Goal: Information Seeking & Learning: Understand process/instructions

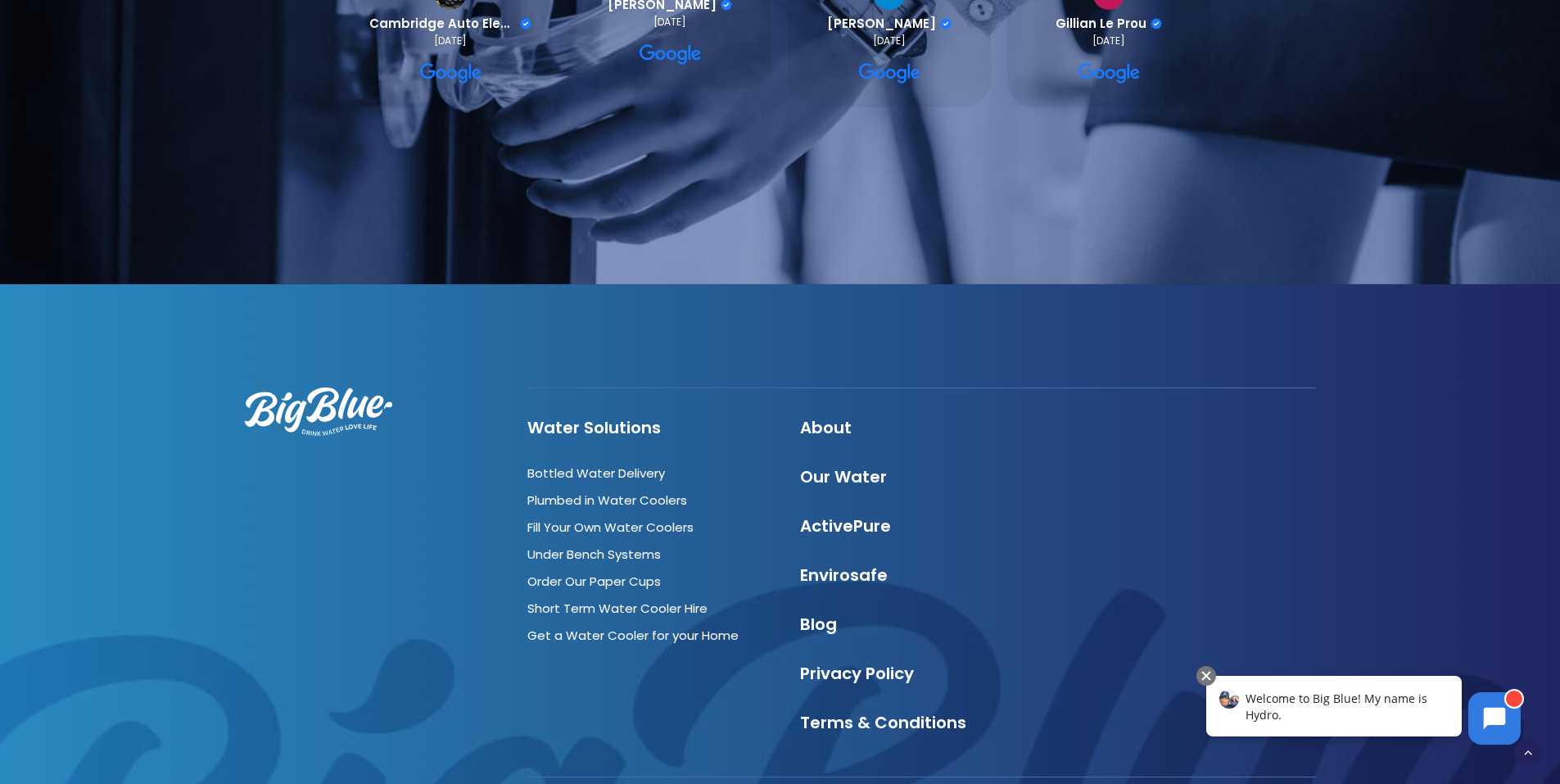
scroll to position [5567, 0]
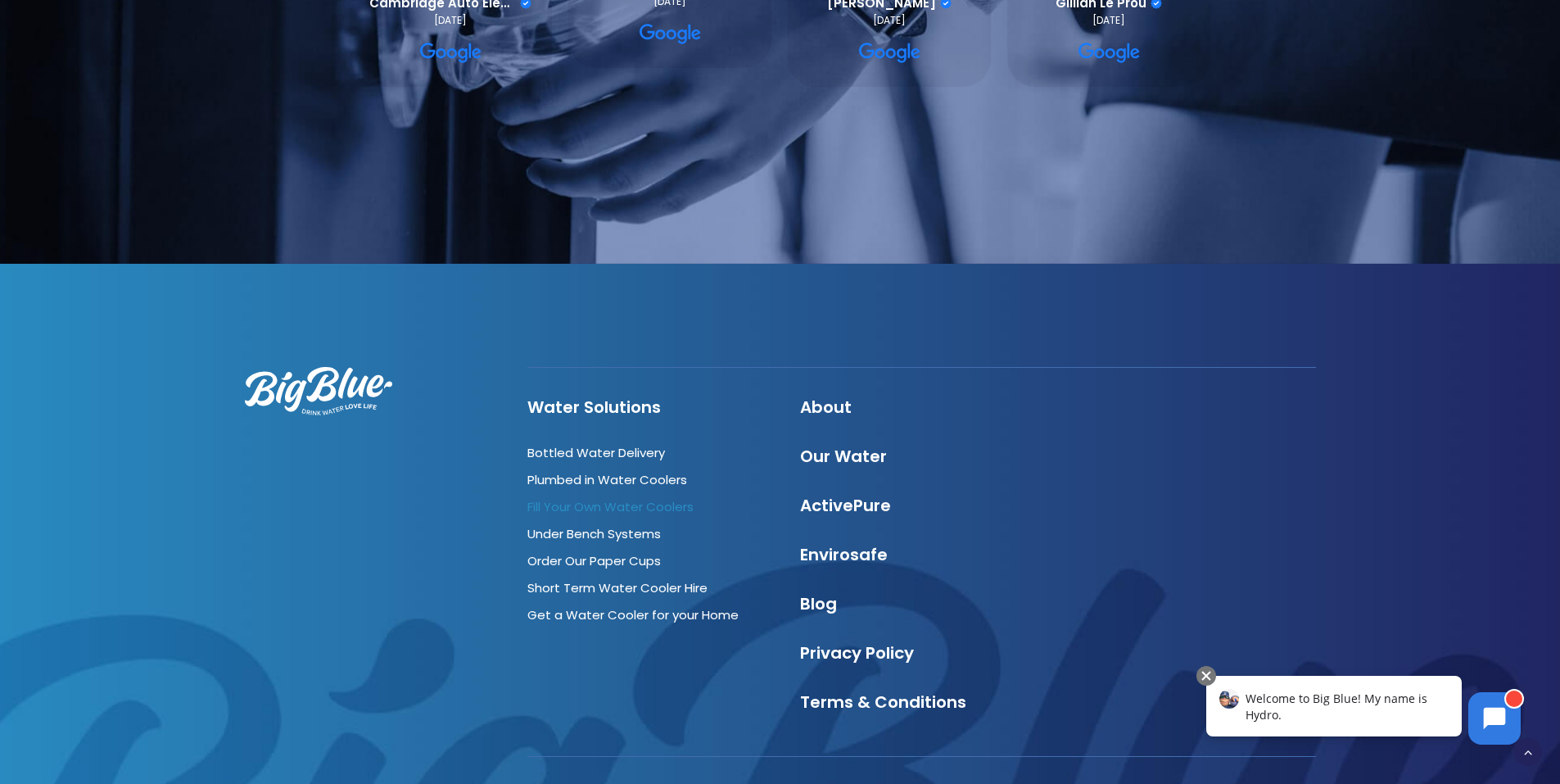
click at [633, 497] on link "Fill Your Own Water Coolers" at bounding box center [610, 506] width 166 height 17
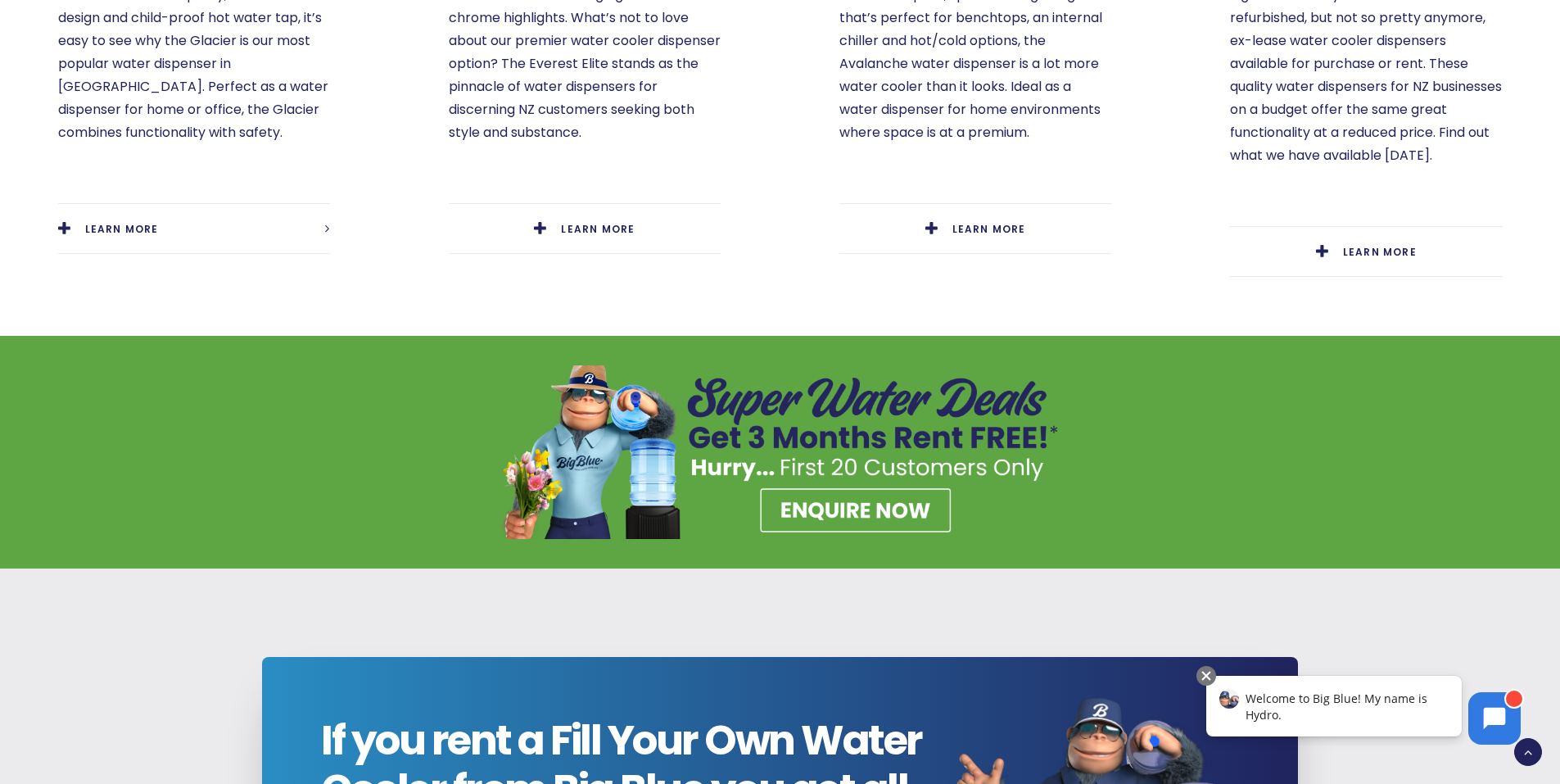
scroll to position [1310, 0]
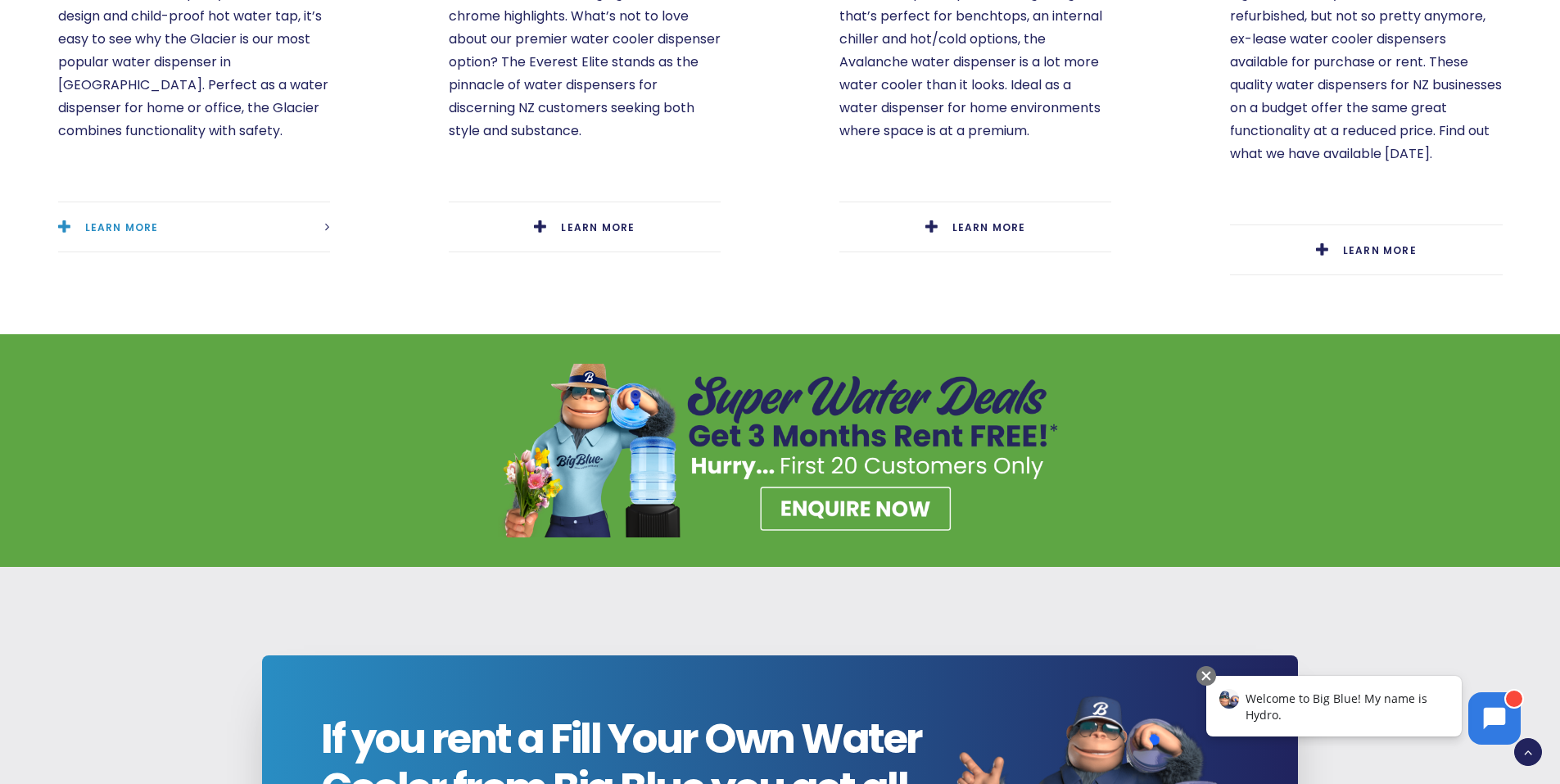
click at [142, 220] on span "LEARN MORE" at bounding box center [122, 226] width 74 height 14
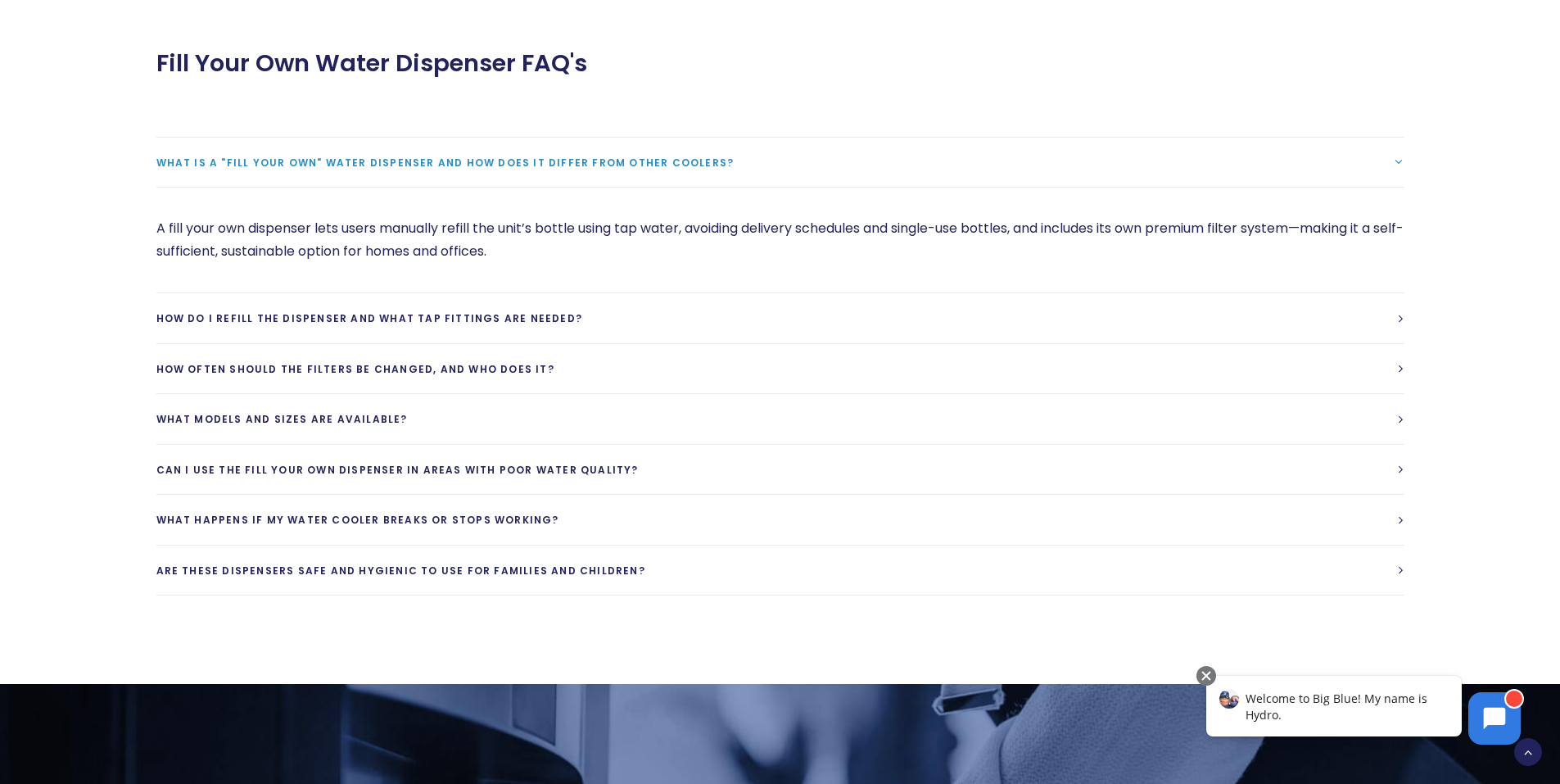
scroll to position [3930, 0]
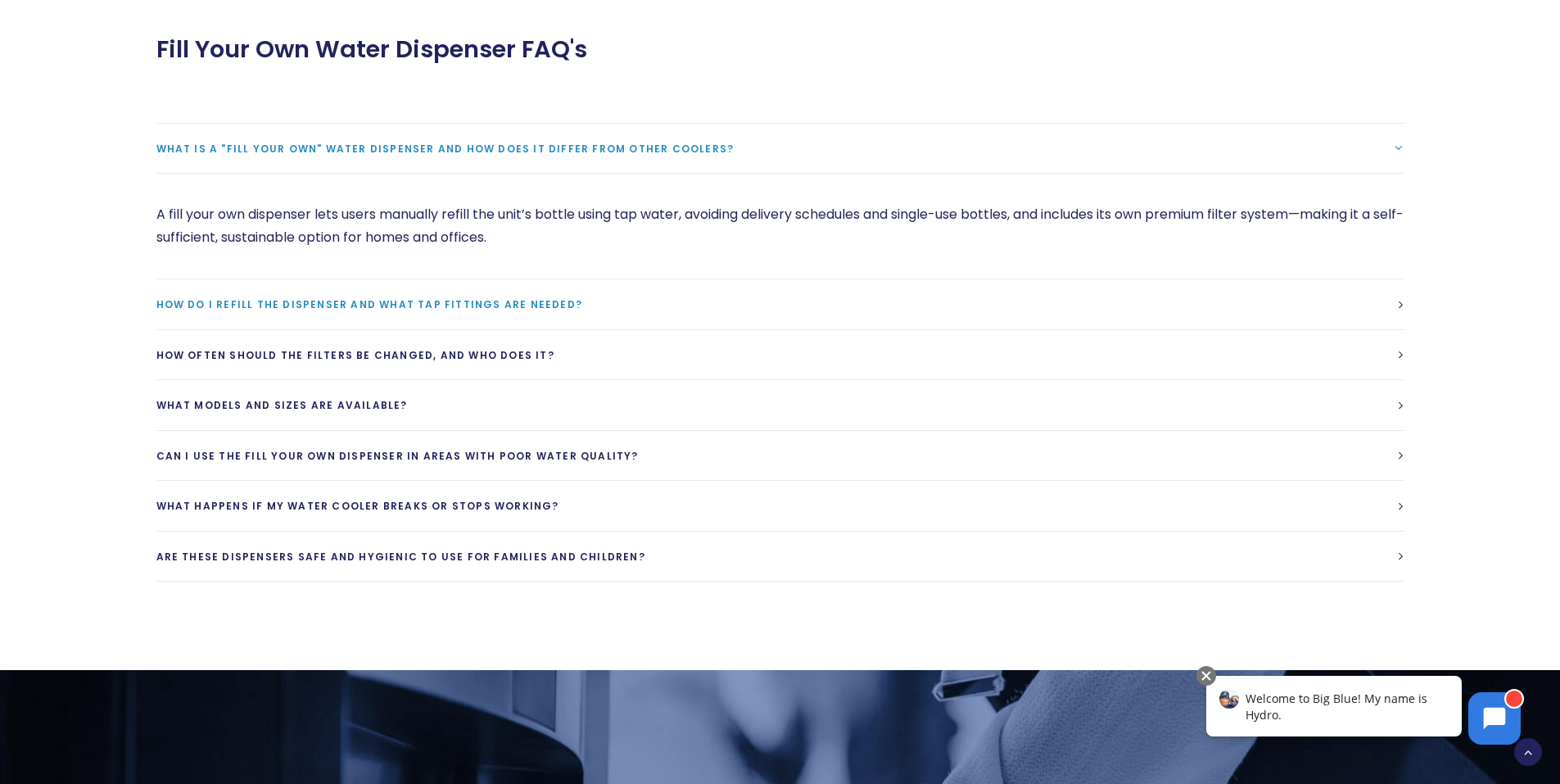
click at [422, 297] on span "How do I refill the dispenser and what tap fittings are needed?" at bounding box center [369, 304] width 426 height 14
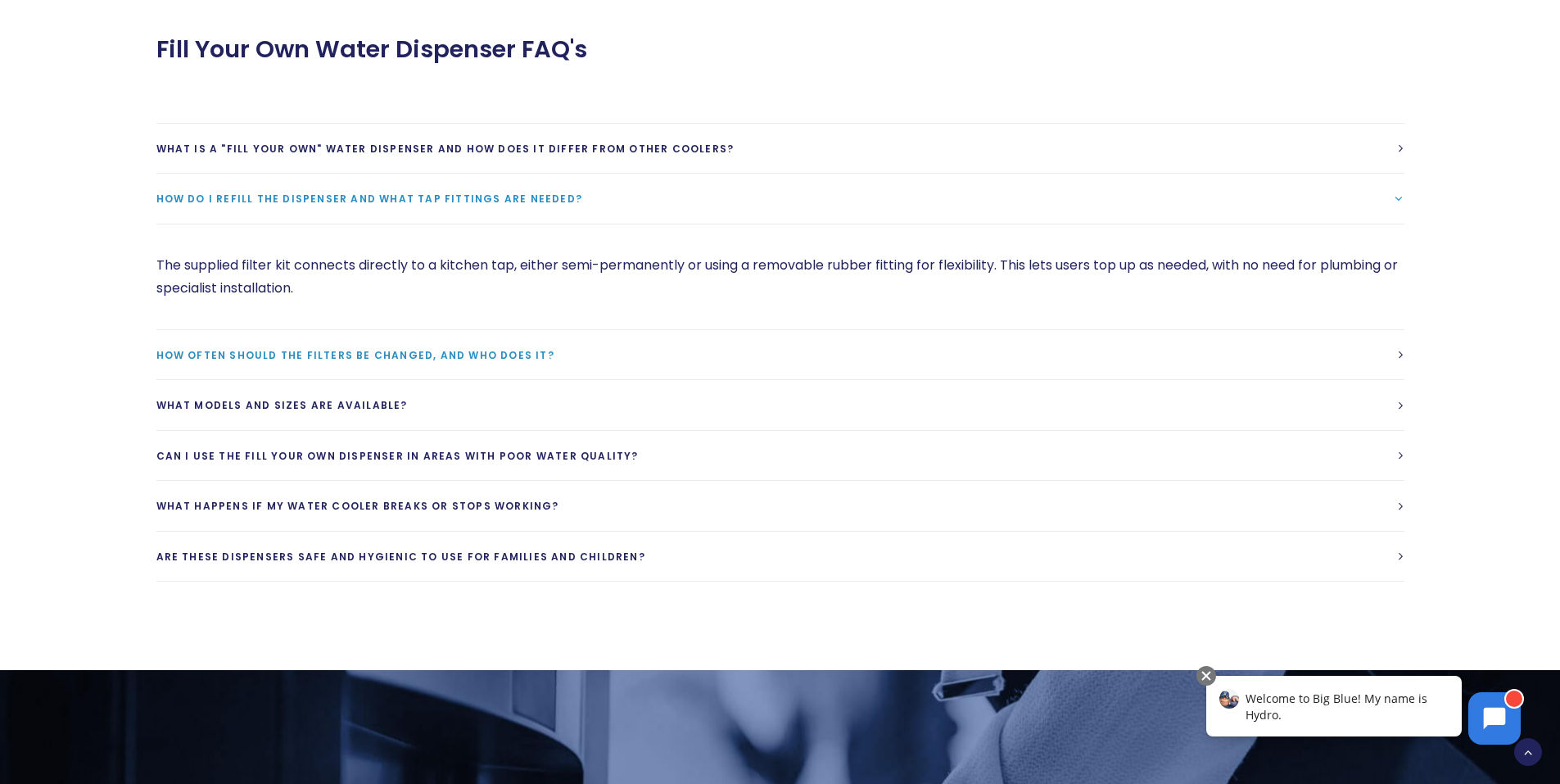
scroll to position [3848, 0]
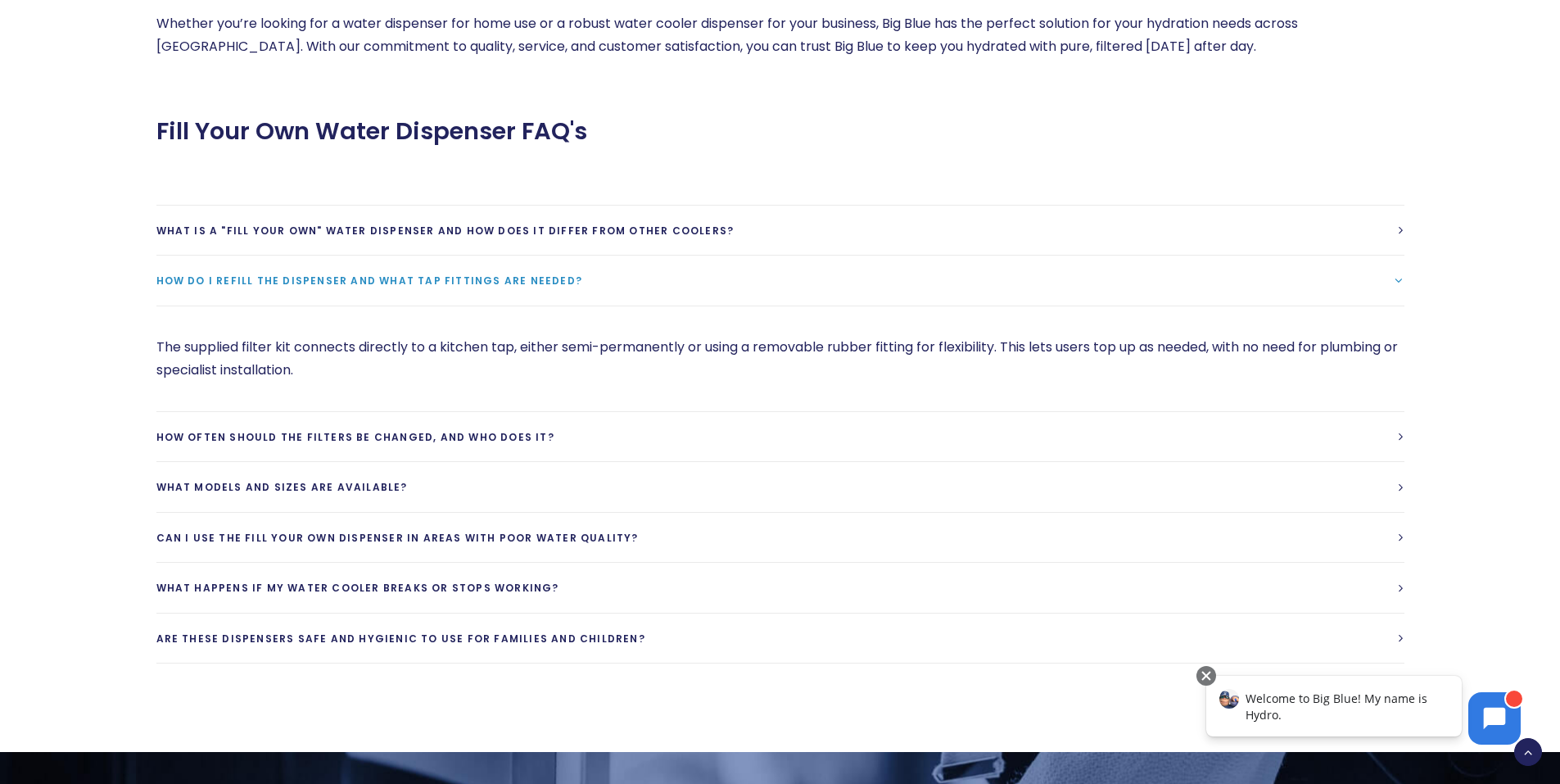
click at [313, 273] on span "How do I refill the dispenser and what tap fittings are needed?" at bounding box center [369, 279] width 426 height 14
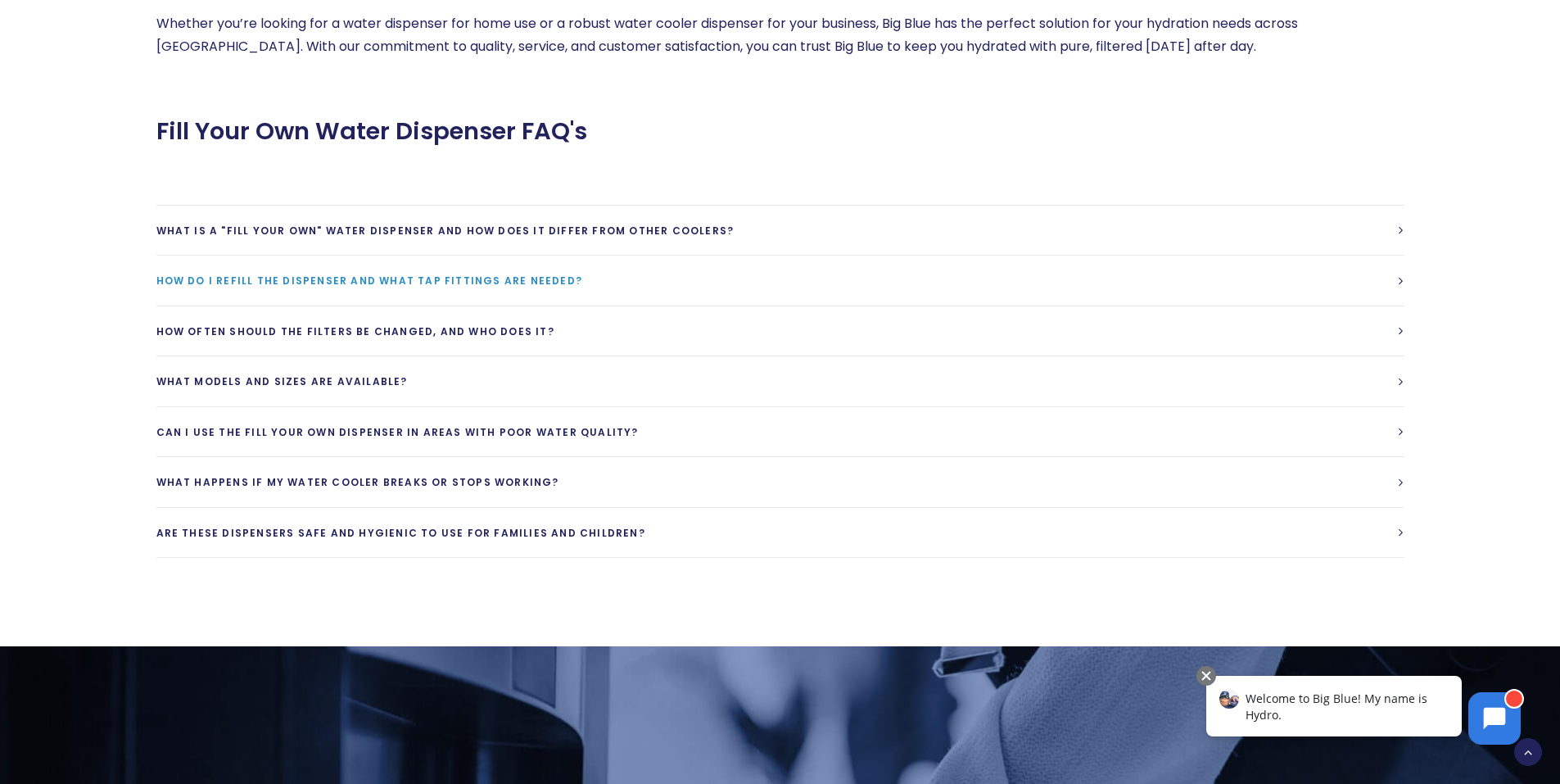
click at [313, 273] on span "How do I refill the dispenser and what tap fittings are needed?" at bounding box center [369, 279] width 426 height 14
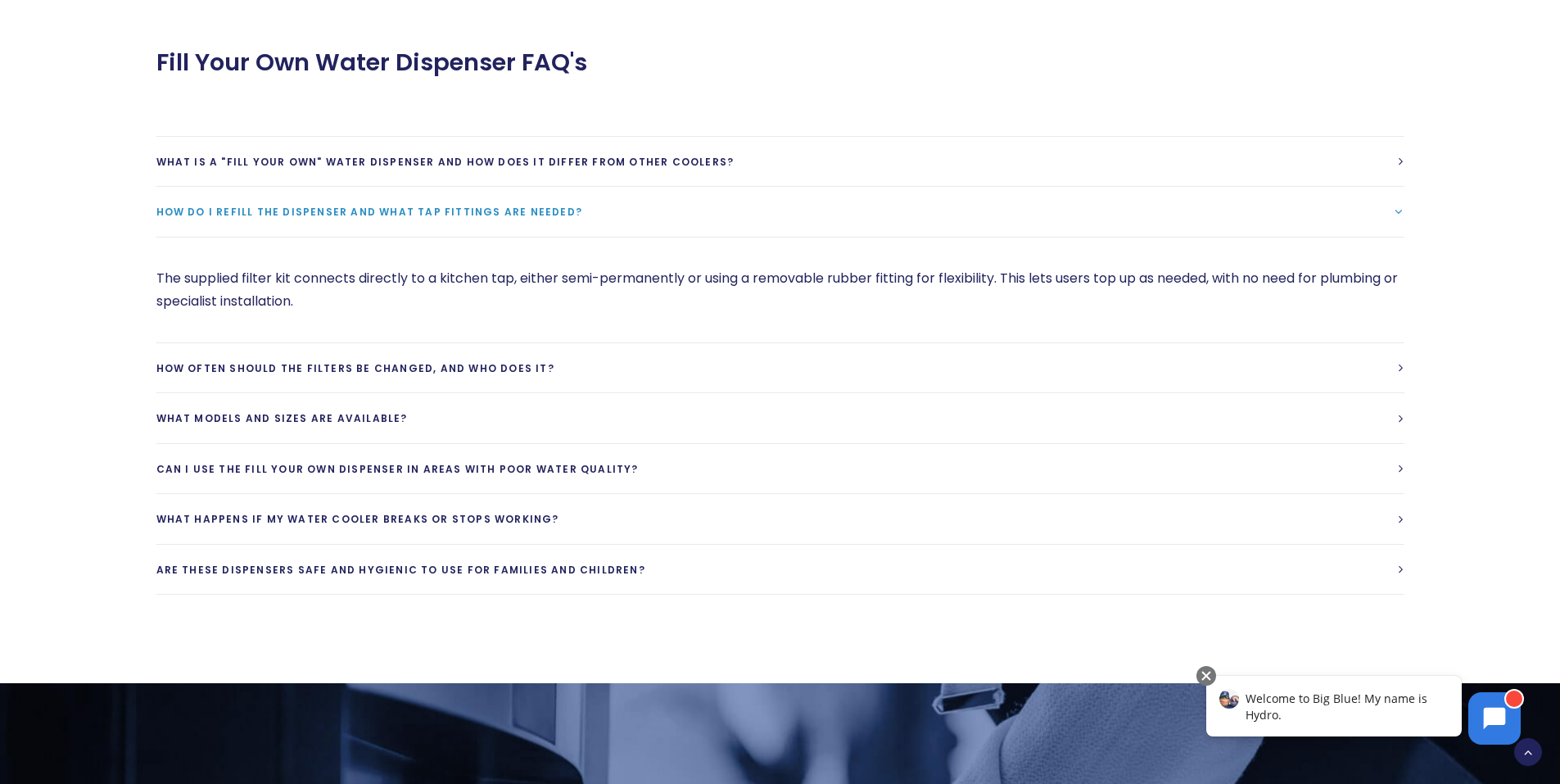
scroll to position [3603, 0]
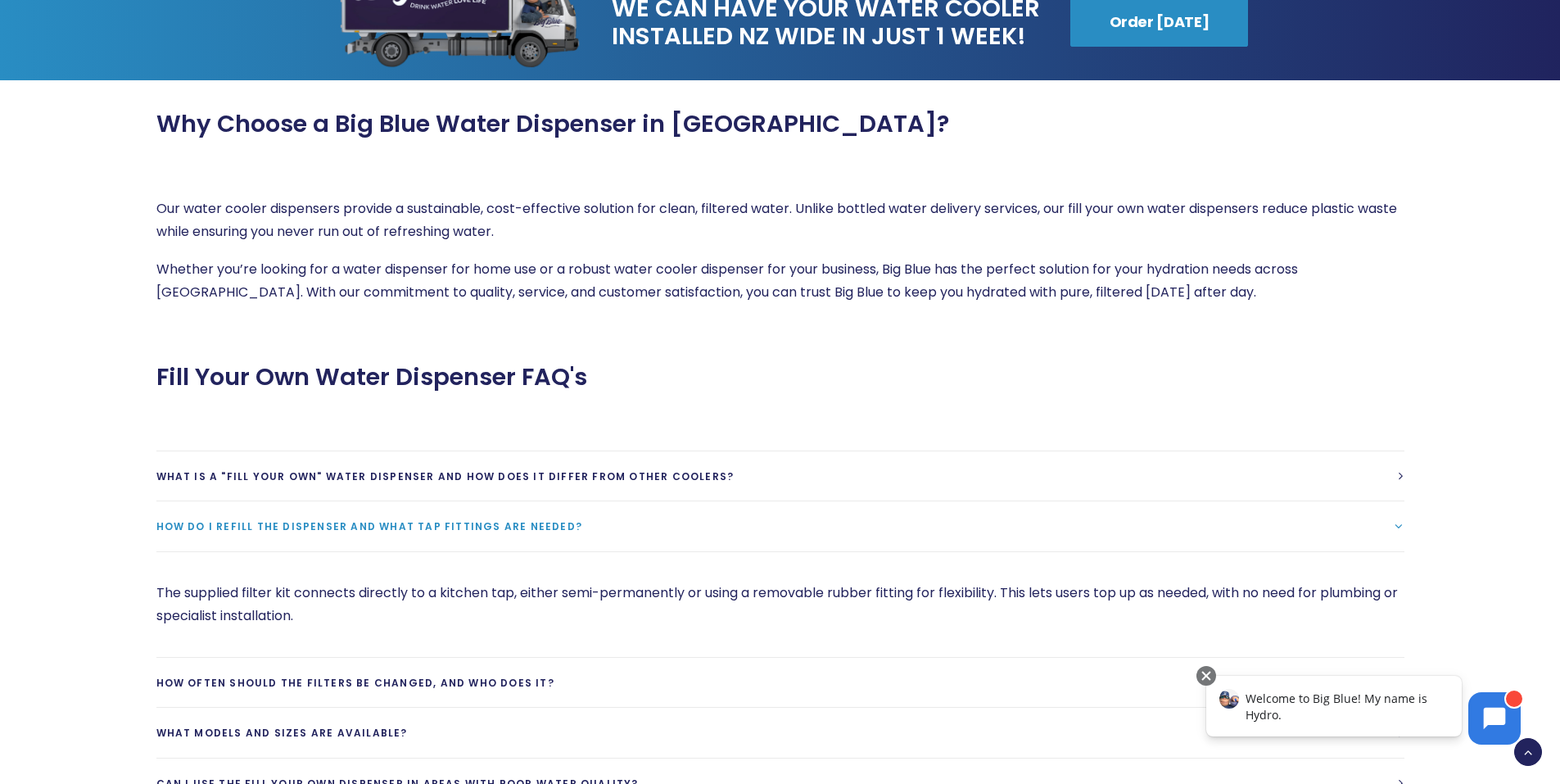
click at [1357, 715] on div "Welcome to Big Blue! My name is Hydro." at bounding box center [1333, 706] width 255 height 60
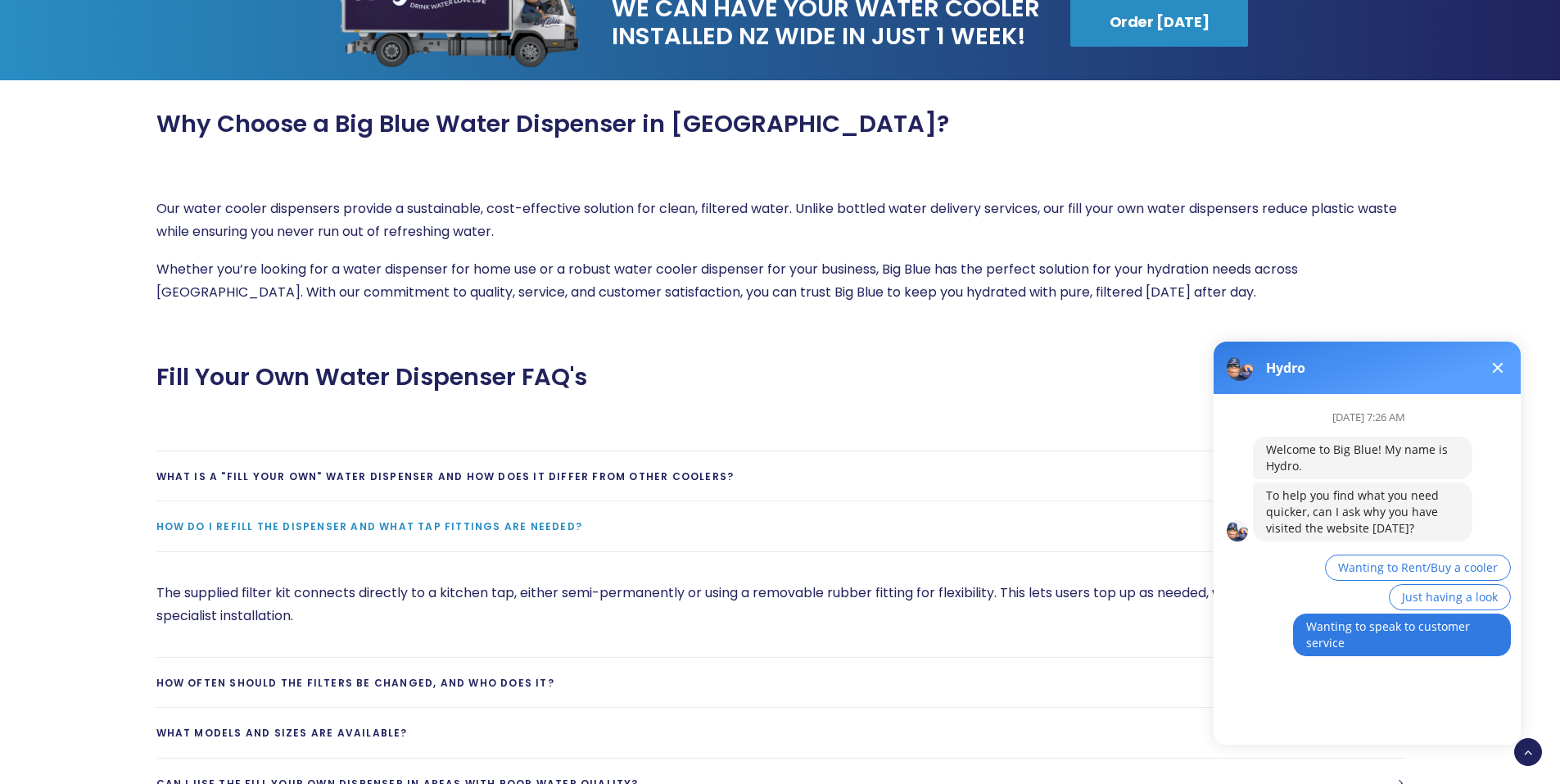
click at [1348, 637] on button "Wanting to speak to customer service" at bounding box center [1402, 634] width 218 height 42
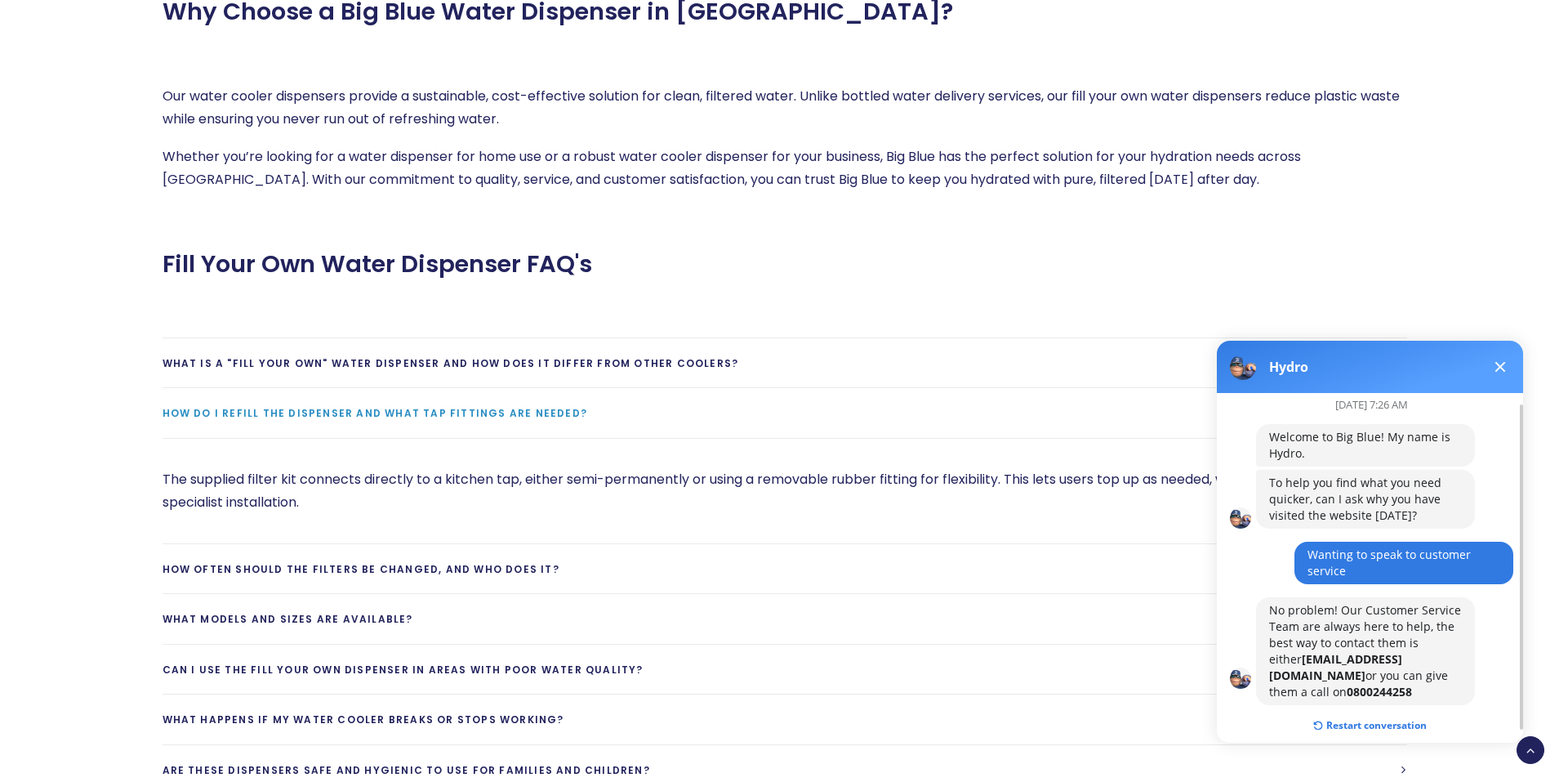
scroll to position [3838, 0]
